Goal: Information Seeking & Learning: Find specific fact

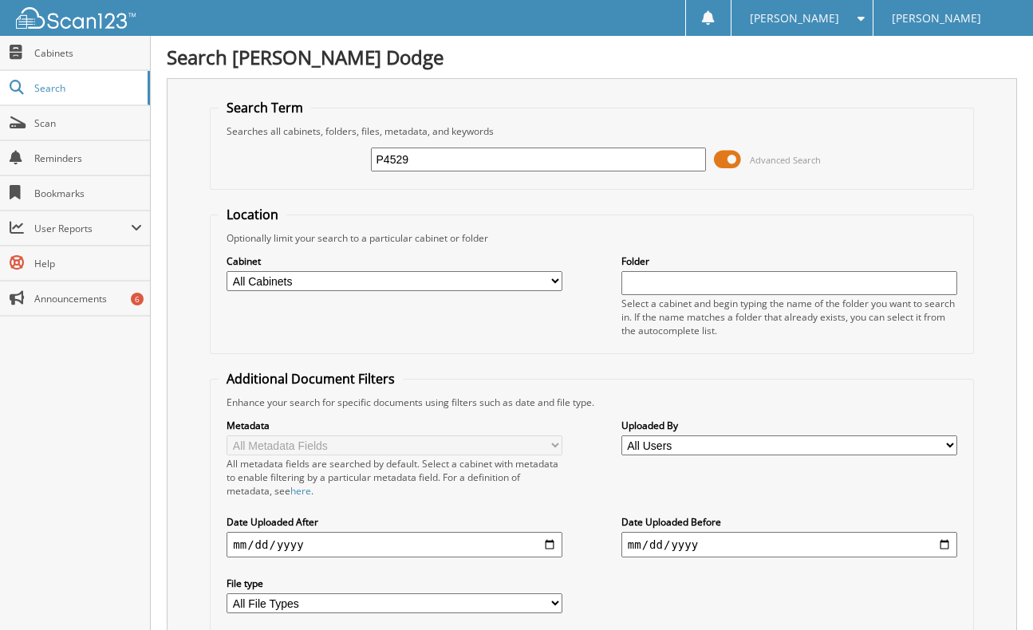
type input "P4529"
drag, startPoint x: 310, startPoint y: 161, endPoint x: 296, endPoint y: 168, distance: 16.0
click at [296, 164] on div "P4529 Advanced Search" at bounding box center [591, 159] width 746 height 43
paste input "L1142943"
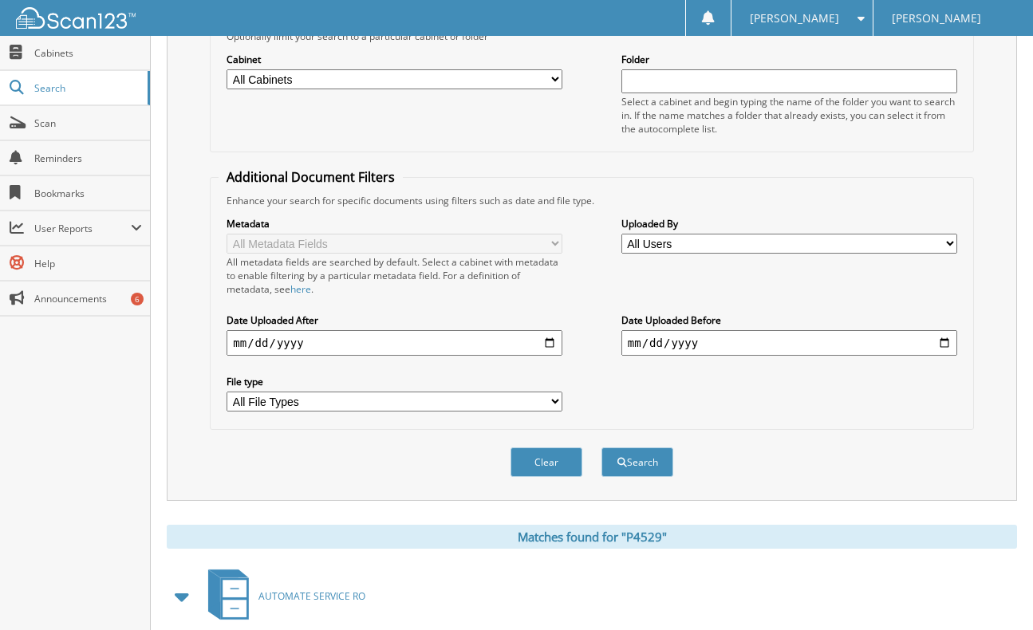
scroll to position [319, 0]
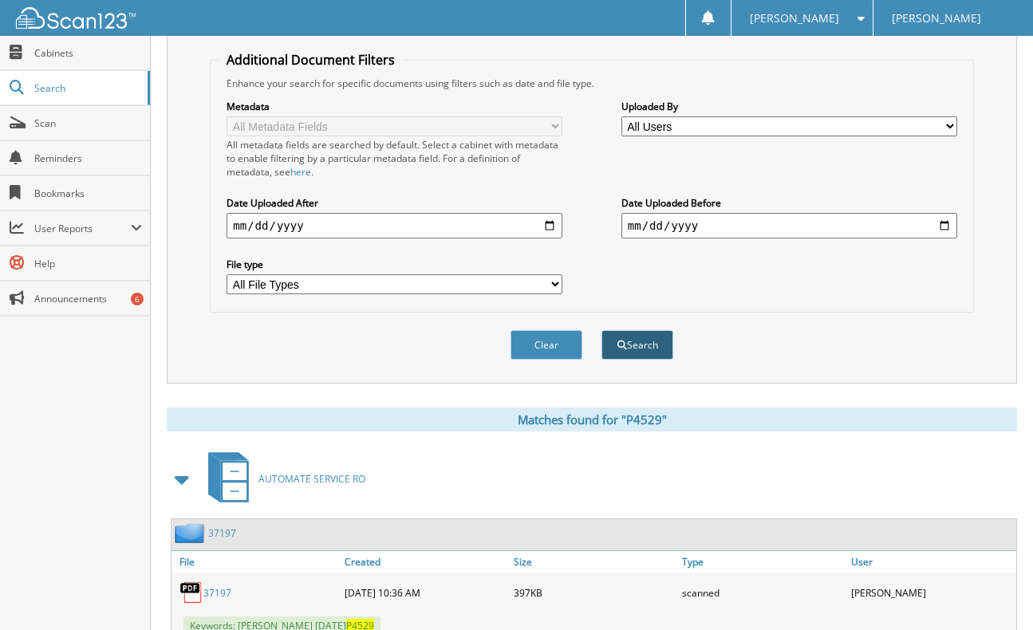
type input "L1142943"
click at [632, 347] on button "Search" at bounding box center [637, 345] width 72 height 30
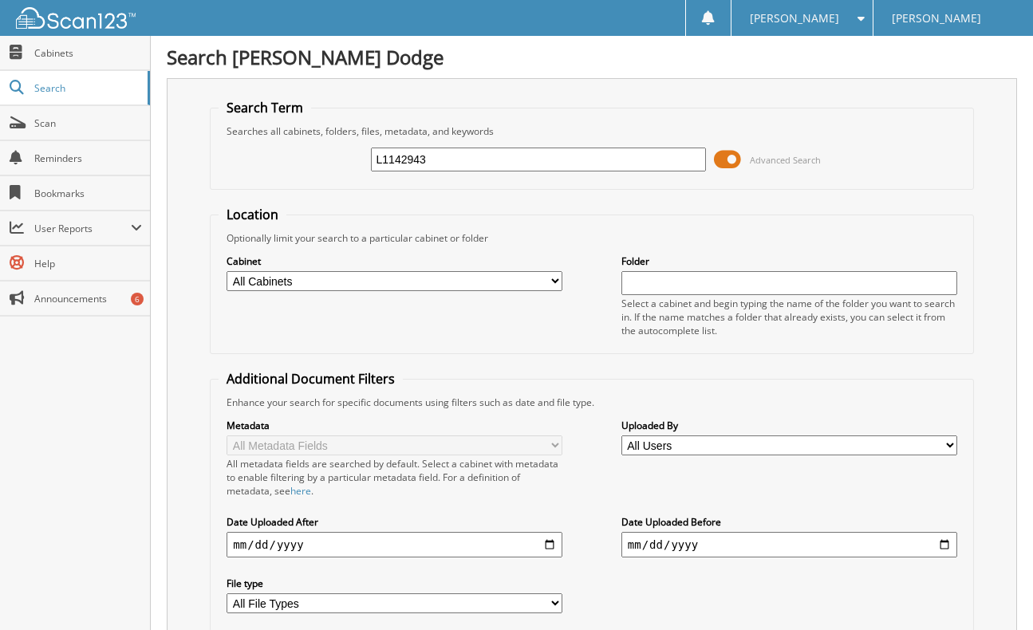
click at [318, 161] on div "L1142943 Advanced Search" at bounding box center [591, 159] width 746 height 43
type input "[PERSON_NAME]"
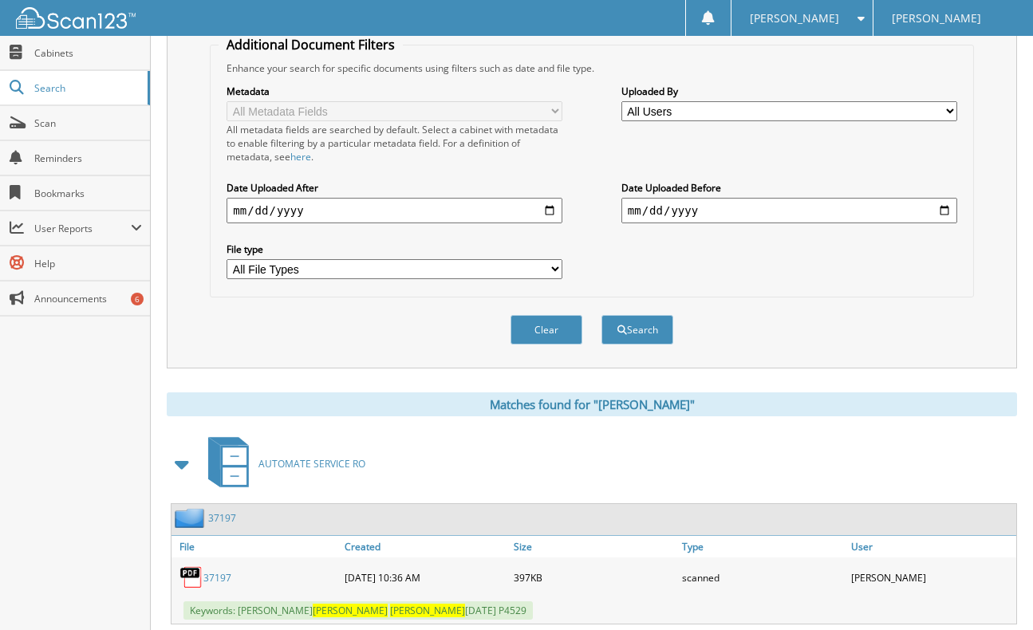
scroll to position [377, 0]
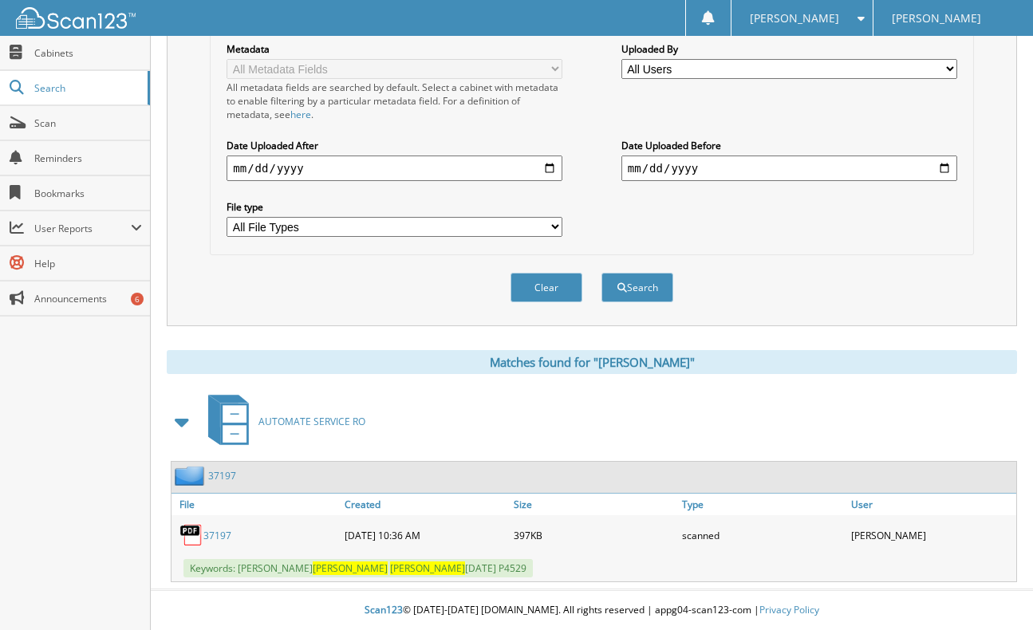
click at [214, 534] on link "37197" at bounding box center [217, 536] width 28 height 14
